Goal: Find specific page/section: Find specific page/section

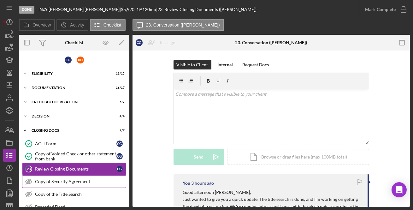
scroll to position [40, 0]
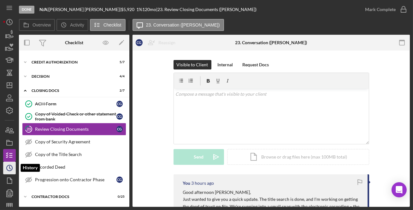
click at [10, 169] on icon "Icon/History" at bounding box center [10, 168] width 16 height 16
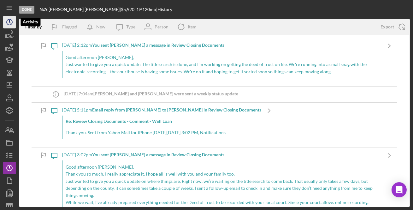
click at [10, 23] on polyline "button" at bounding box center [9, 22] width 1 height 3
